Goal: Task Accomplishment & Management: Manage account settings

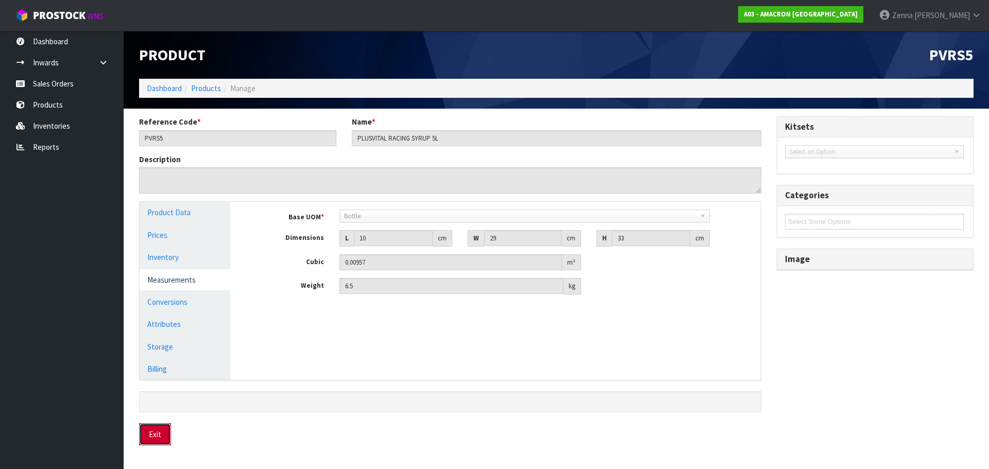
click at [147, 438] on button "Exit" at bounding box center [155, 435] width 32 height 22
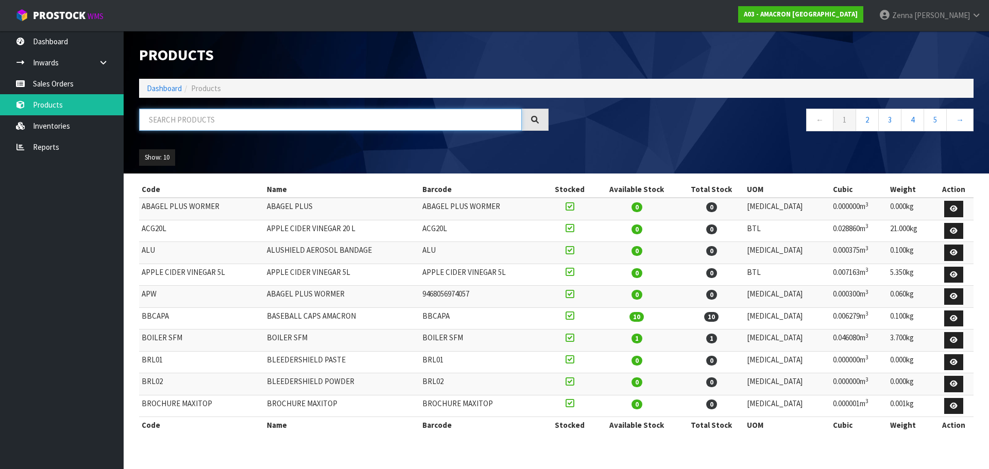
click at [243, 114] on input "text" at bounding box center [330, 120] width 383 height 22
click at [166, 121] on input "text" at bounding box center [330, 120] width 383 height 22
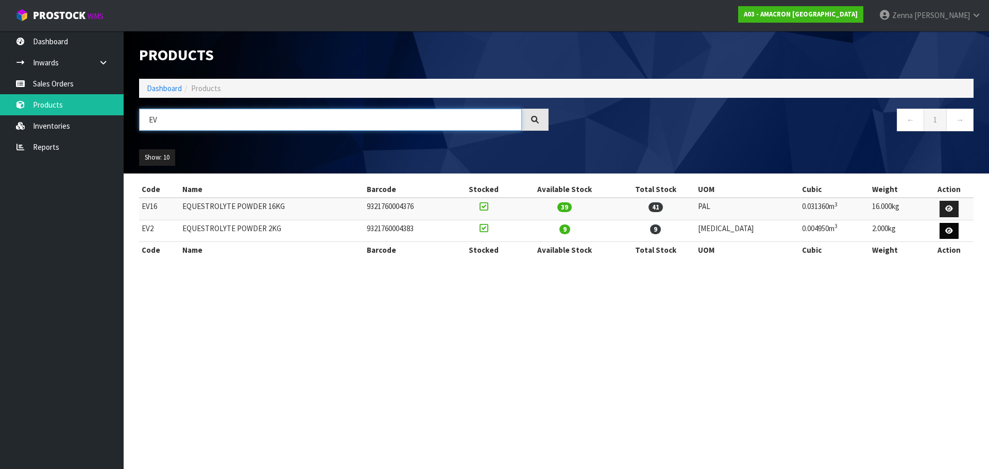
type input "EV"
click at [940, 232] on link at bounding box center [949, 231] width 19 height 16
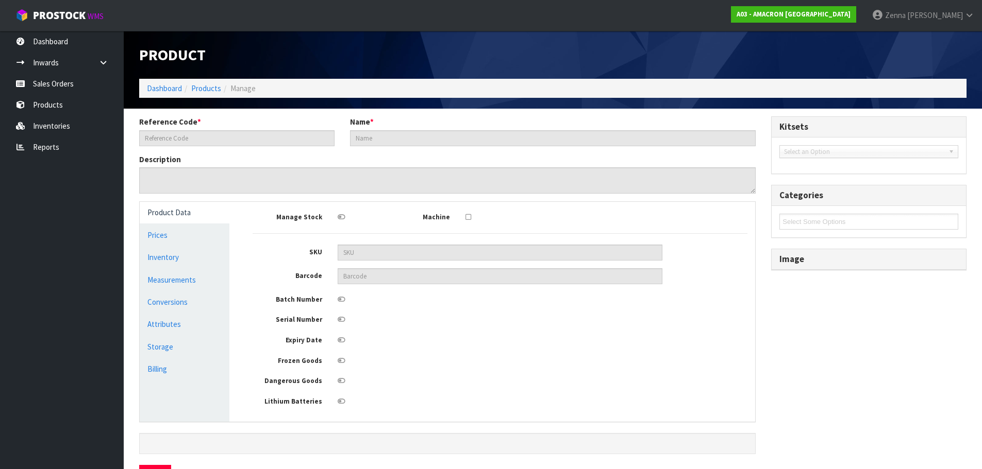
type input "EV2"
type input "EQUESTROLYTE POWDER 2KG"
type input "9321760004383"
click at [164, 287] on link "Measurements" at bounding box center [185, 280] width 90 height 21
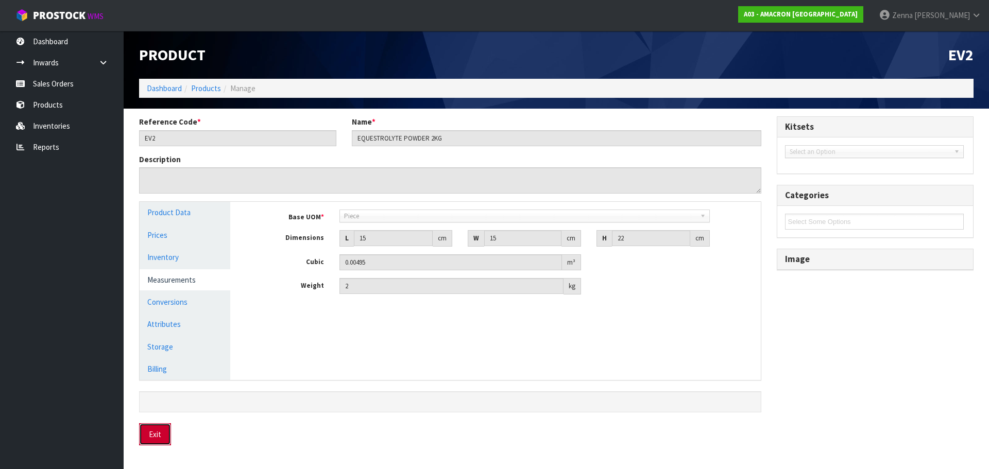
click at [153, 442] on button "Exit" at bounding box center [155, 435] width 32 height 22
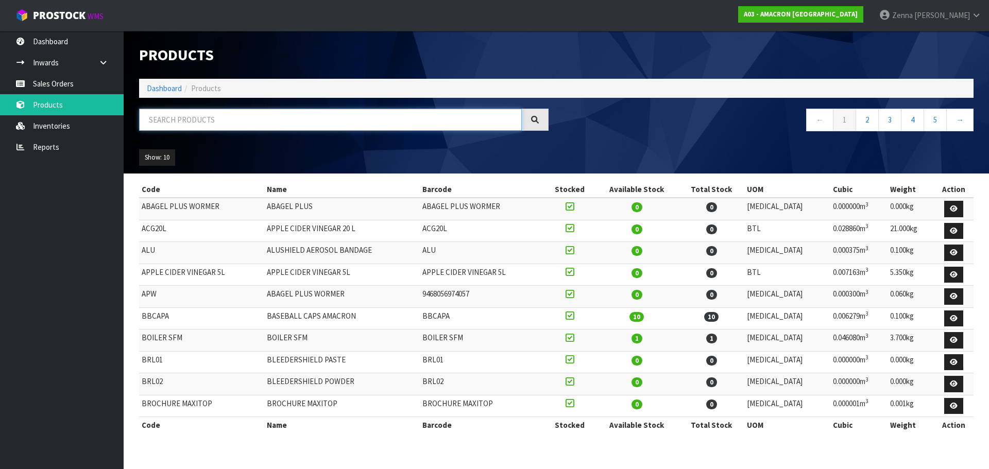
click at [268, 122] on input "text" at bounding box center [330, 120] width 383 height 22
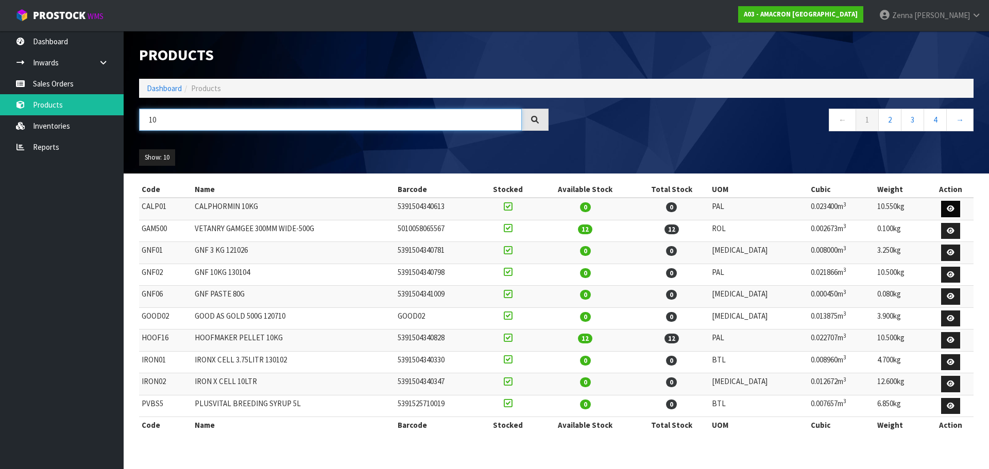
type input "10"
click at [948, 209] on icon at bounding box center [951, 209] width 8 height 7
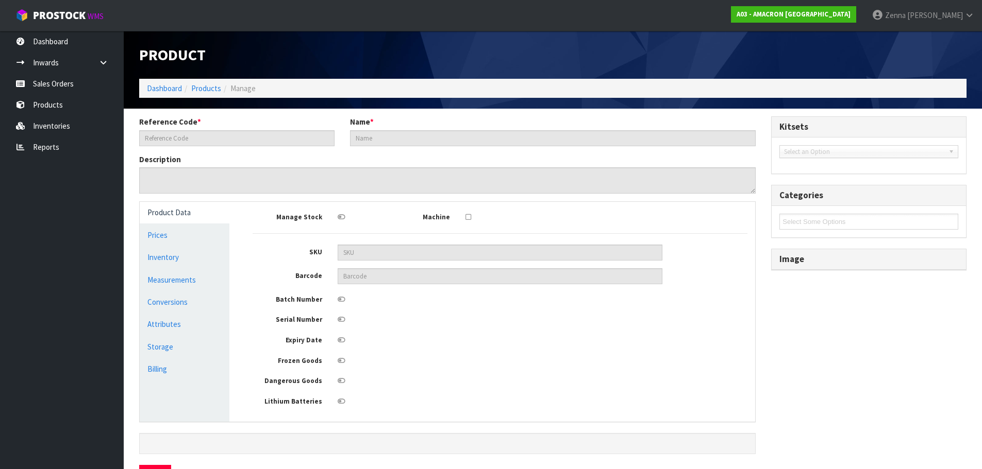
type input "CALP01"
type input "CALPHORMIN 10KG"
type input "5391504340613"
type input "30"
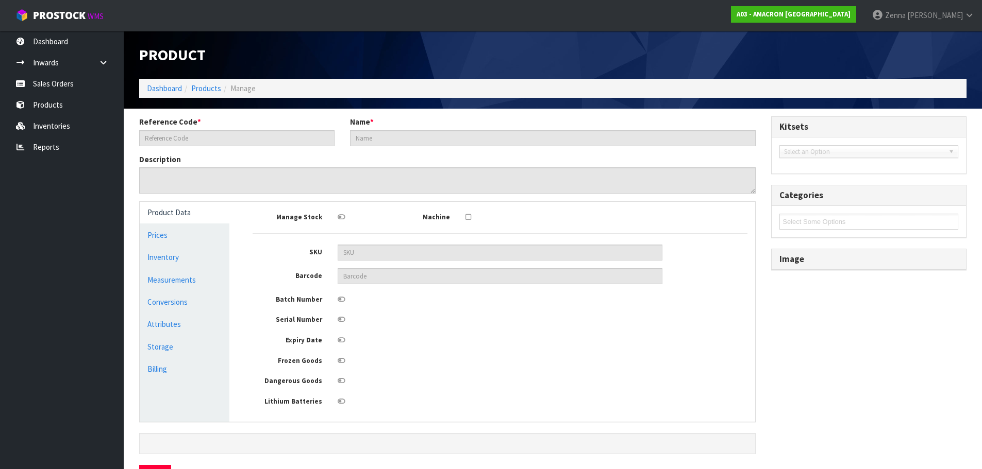
type input "26"
type input "0.0234"
type input "10.55"
click at [174, 278] on link "Measurements" at bounding box center [185, 280] width 90 height 21
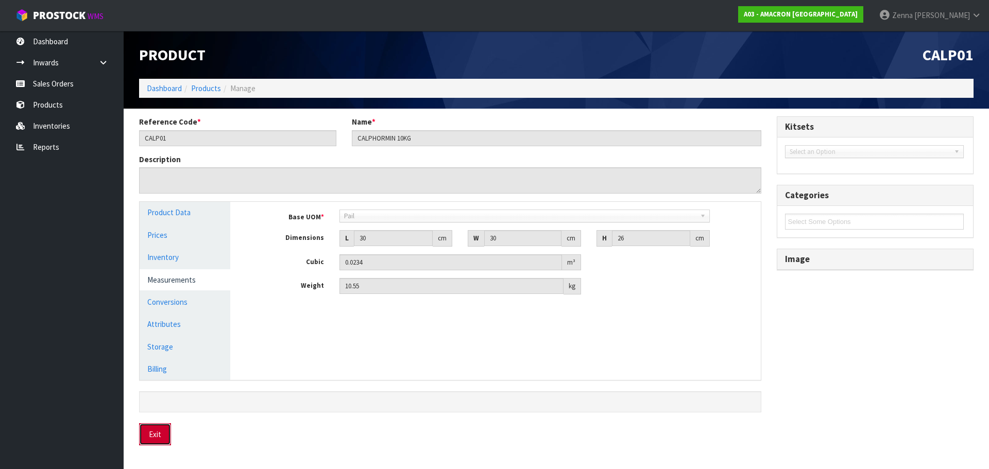
click at [146, 440] on button "Exit" at bounding box center [155, 435] width 32 height 22
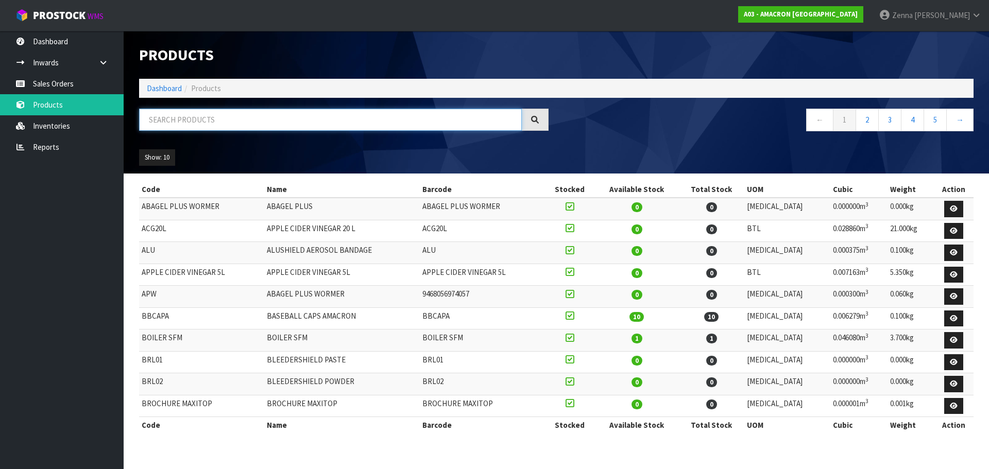
click at [287, 116] on input "text" at bounding box center [330, 120] width 383 height 22
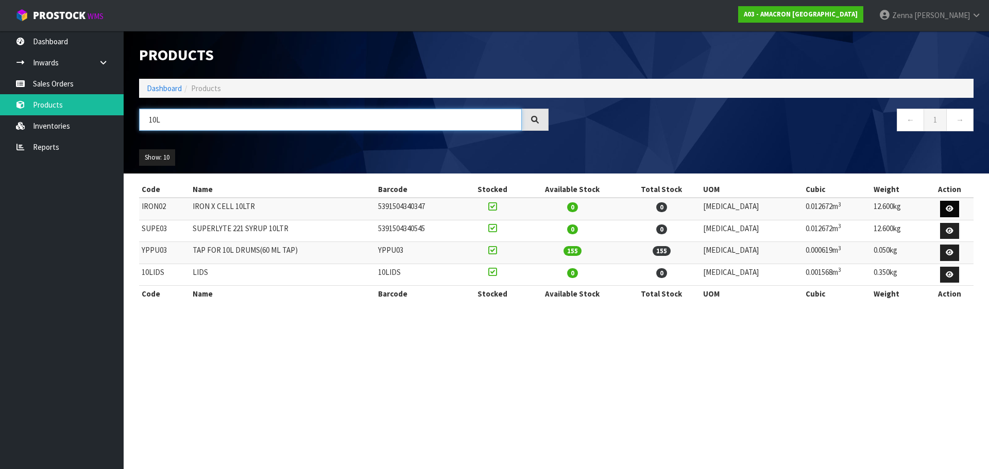
type input "10L"
click at [946, 209] on icon at bounding box center [950, 209] width 8 height 7
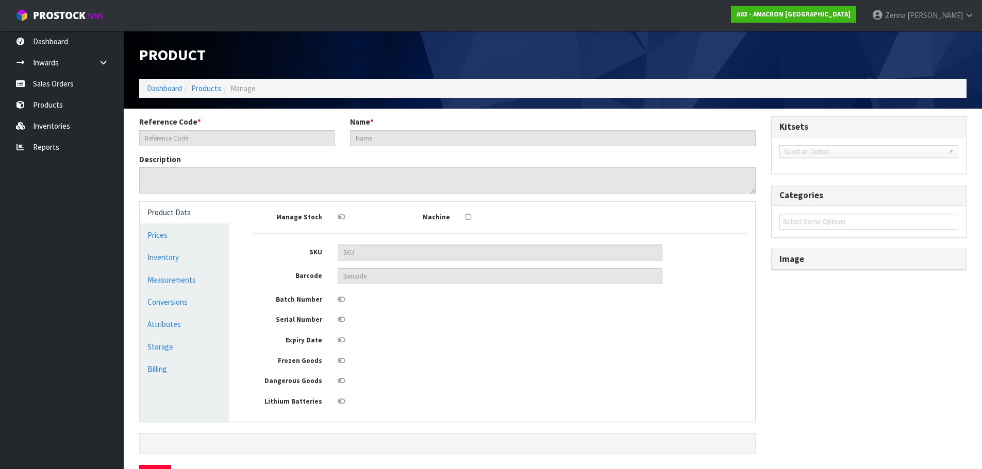
type input "IRON02"
type input "IRON X CELL 10LTR"
type input "5391504340347"
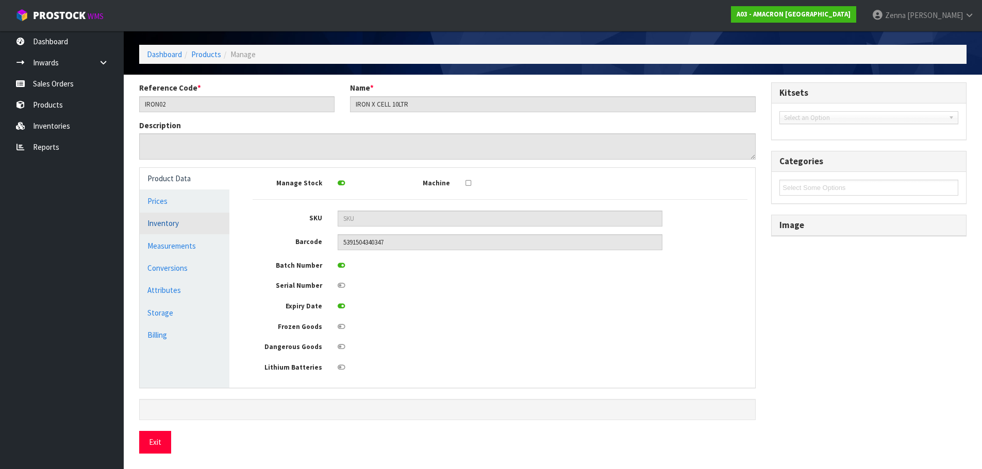
click at [173, 224] on link "Inventory" at bounding box center [185, 223] width 90 height 21
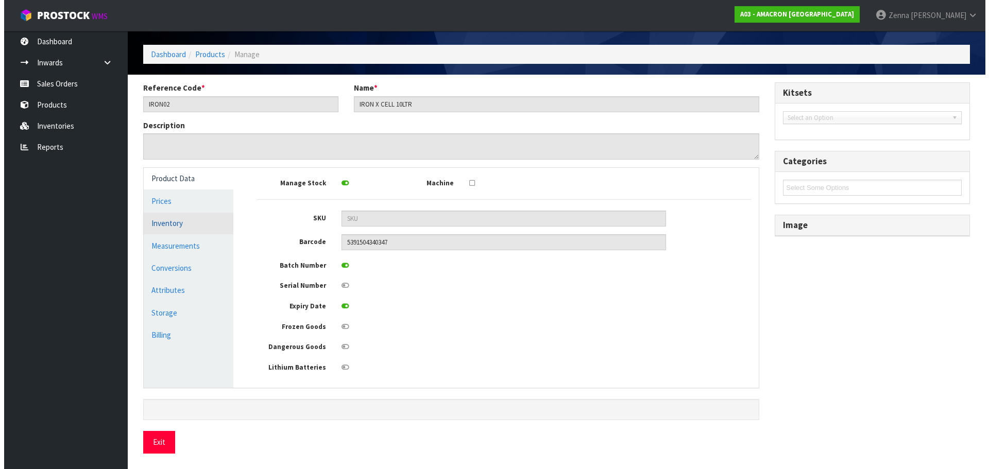
scroll to position [0, 0]
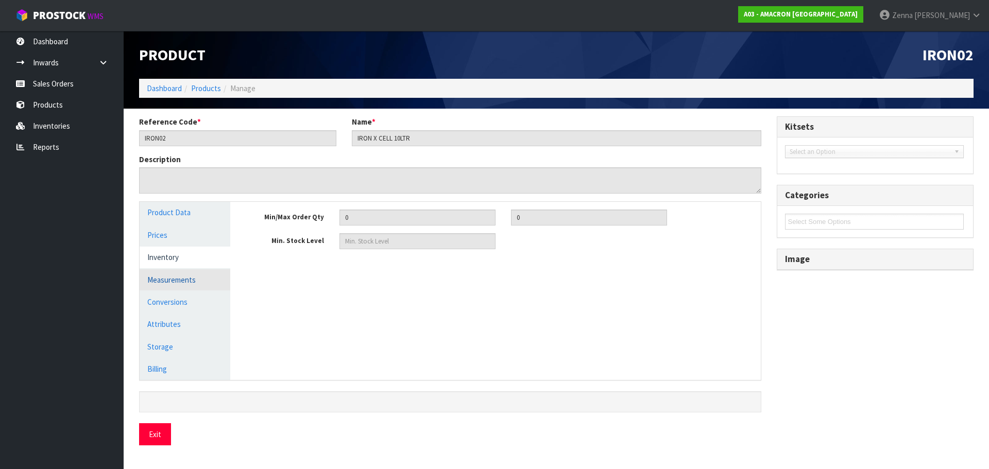
click at [178, 285] on link "Measurements" at bounding box center [185, 280] width 91 height 21
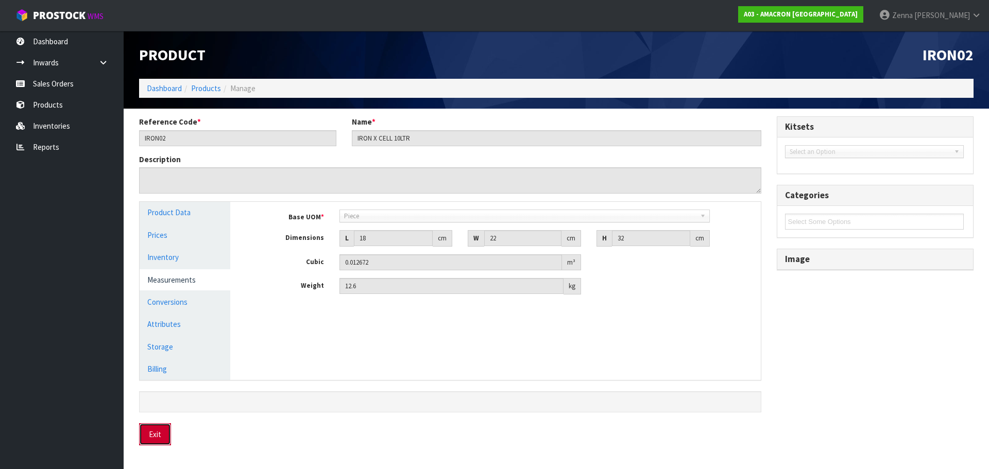
click at [154, 438] on button "Exit" at bounding box center [155, 435] width 32 height 22
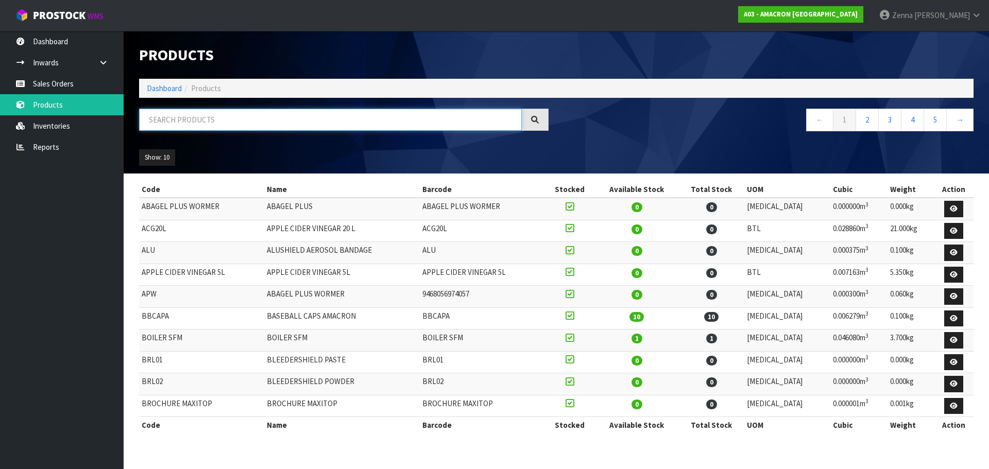
click at [228, 124] on input "text" at bounding box center [330, 120] width 383 height 22
type input "5KG"
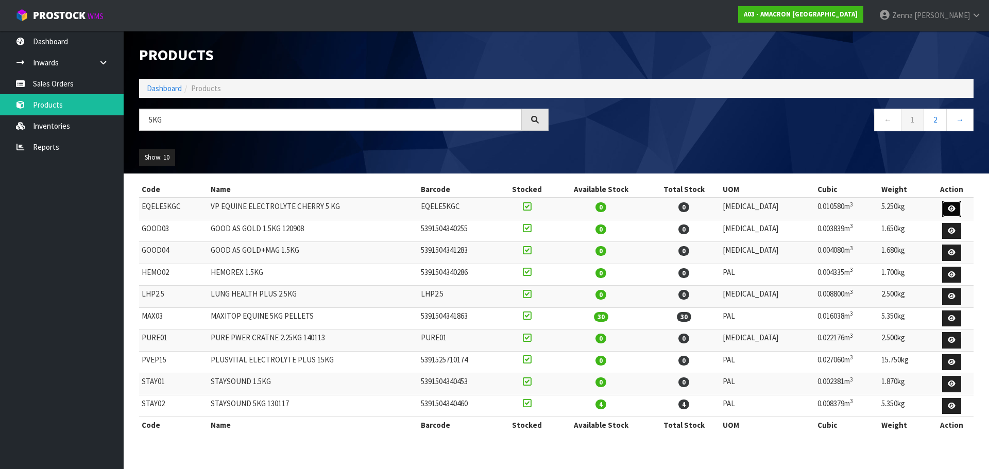
click at [950, 216] on link at bounding box center [952, 209] width 19 height 16
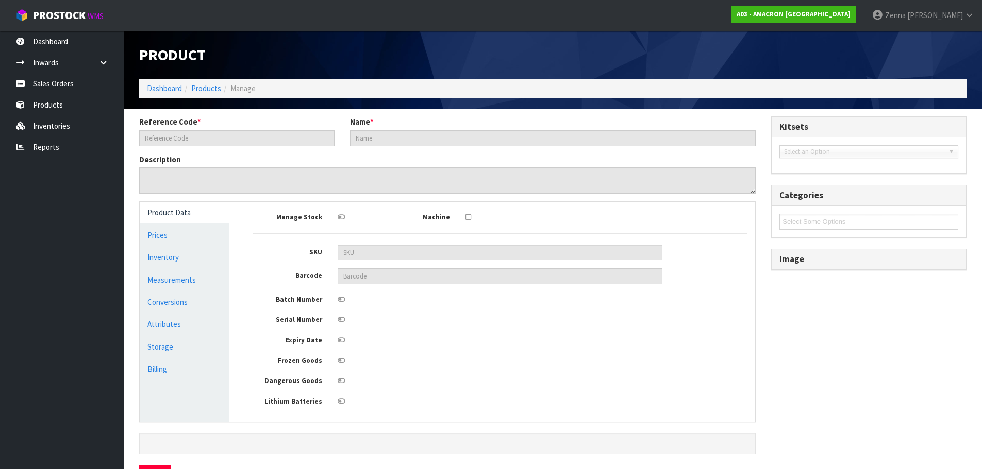
type input "EQELE5KGC"
type input "VP EQUINE ELECTROLYTE CHERRY 5 KG"
type input "23"
type input "20"
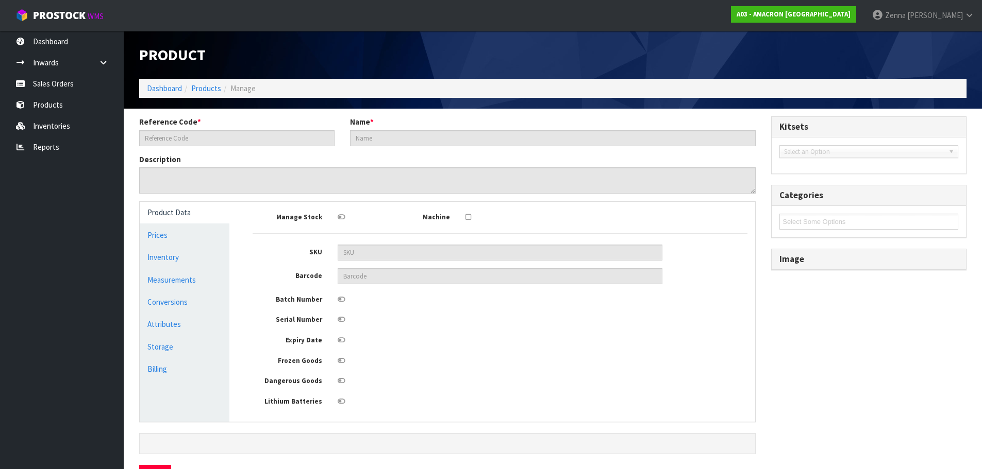
type input "0.01058"
type input "5.25"
click at [174, 273] on link "Measurements" at bounding box center [185, 280] width 90 height 21
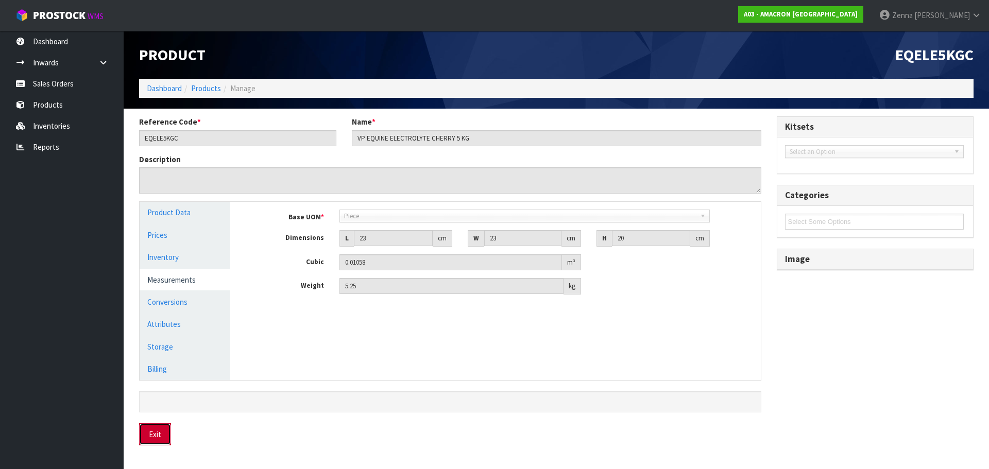
click at [163, 425] on button "Exit" at bounding box center [155, 435] width 32 height 22
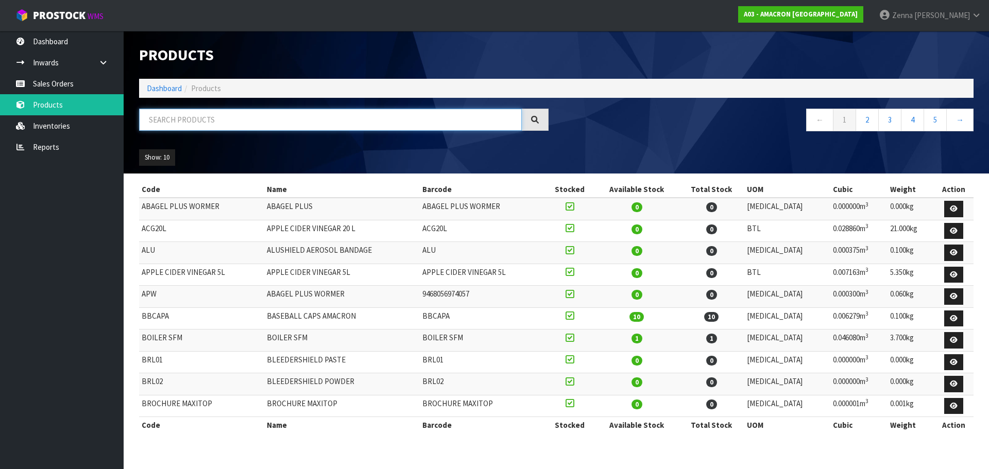
click at [202, 121] on input "text" at bounding box center [330, 120] width 383 height 22
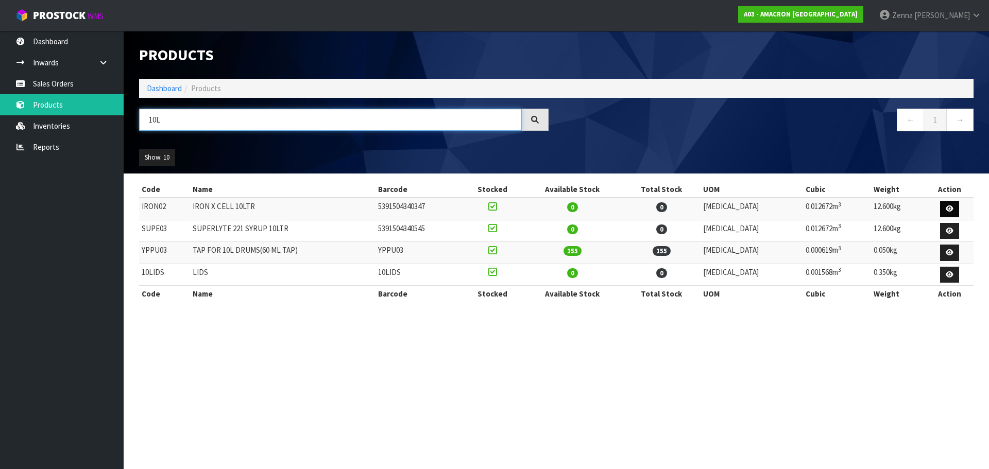
type input "10L"
click at [945, 201] on link at bounding box center [949, 209] width 19 height 16
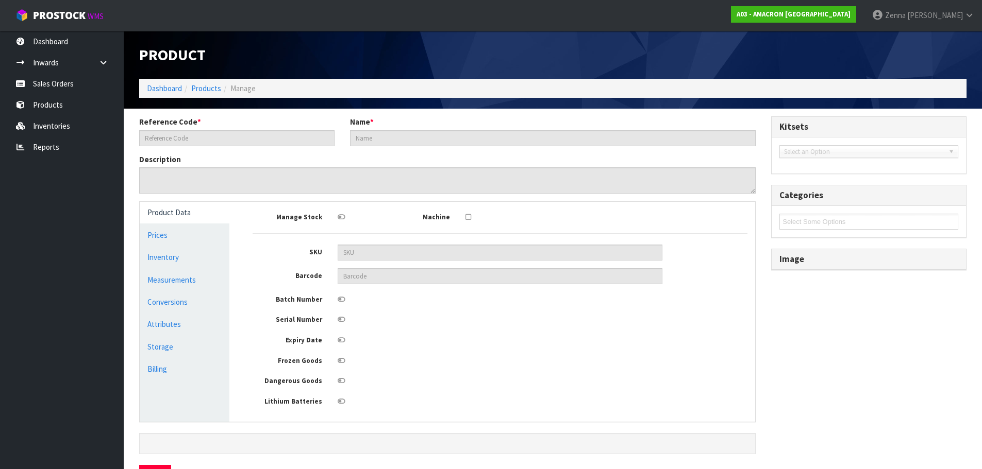
type input "IRON02"
type input "IRON X CELL 10LTR"
type input "5391504340347"
type input "18"
type input "22"
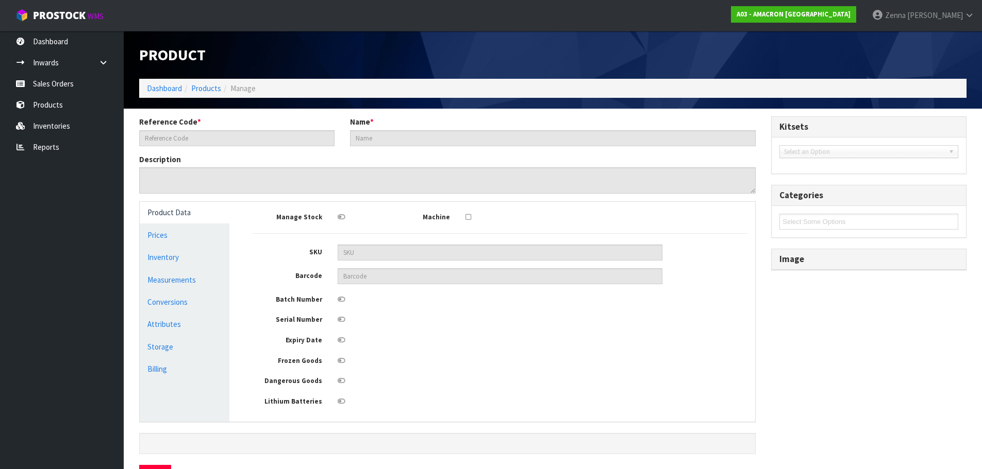
type input "32"
type input "0.012672"
type input "12.6"
click at [182, 277] on link "Measurements" at bounding box center [185, 280] width 90 height 21
